Goal: Ask a question

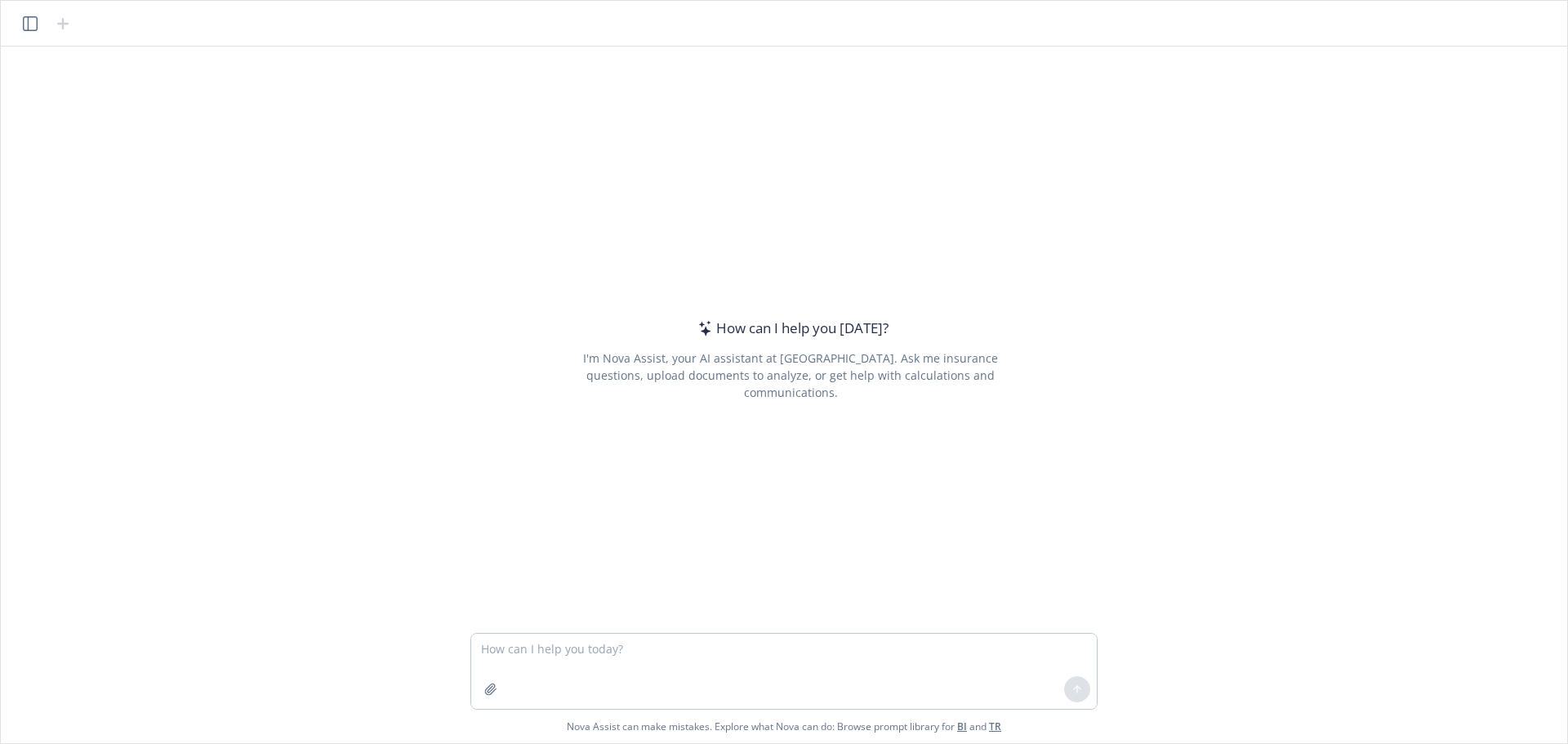
click at [719, 669] on textarea at bounding box center [784, 671] width 626 height 75
type textarea "does [PERSON_NAME] reference paid claims"
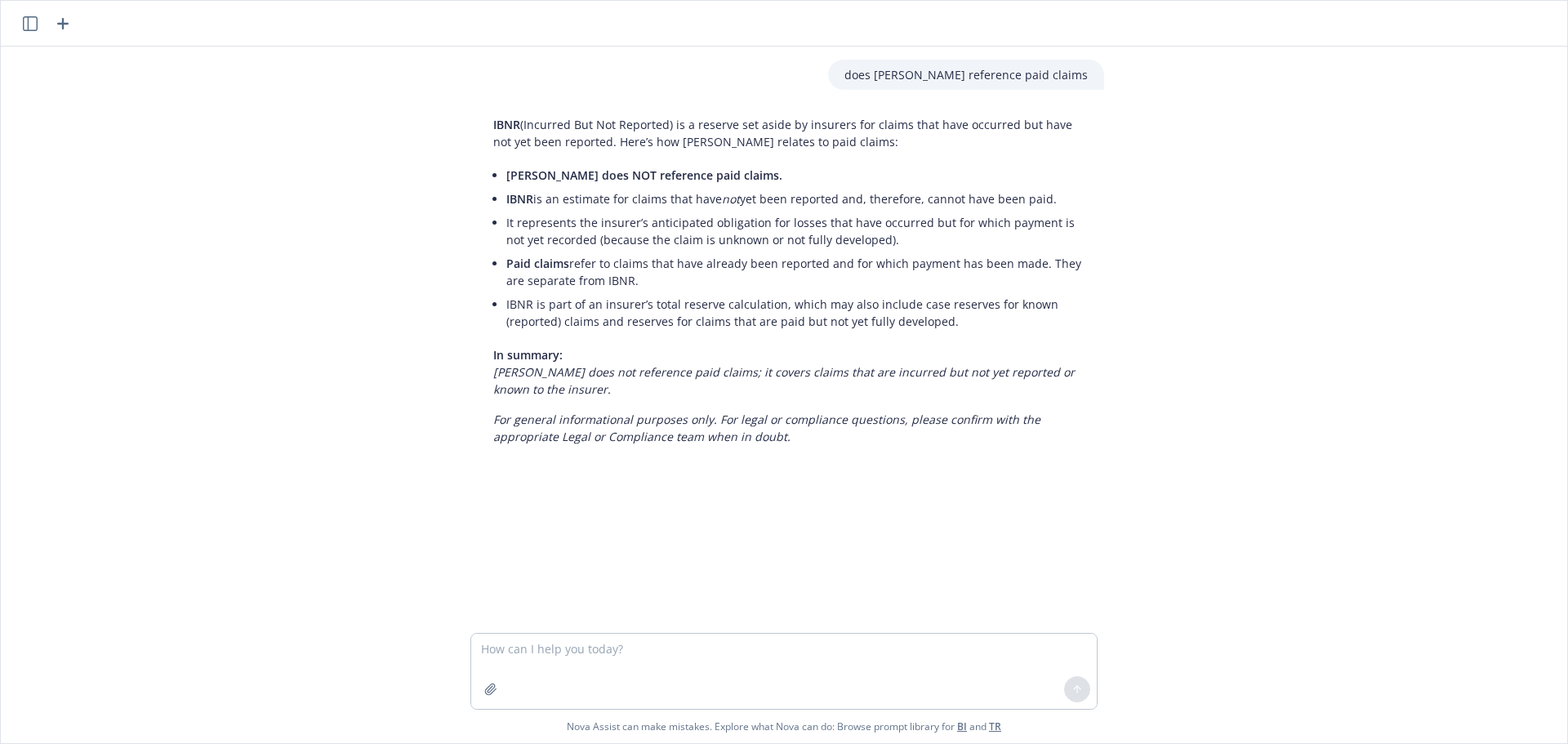
click at [716, 659] on textarea at bounding box center [784, 671] width 626 height 75
type textarea "does [PERSON_NAME] reference incurred claims"
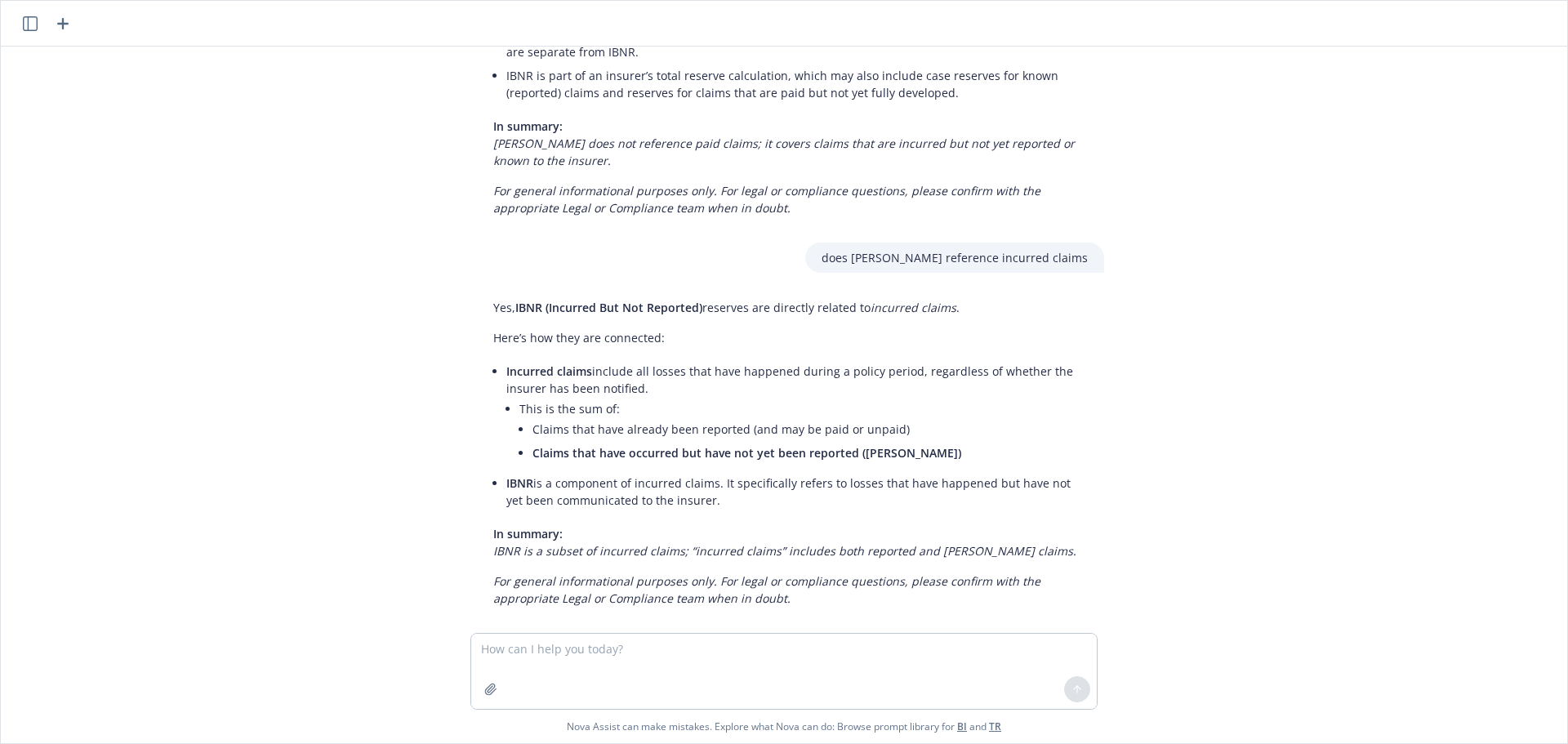
scroll to position [249, 0]
